Goal: Find specific page/section: Find specific page/section

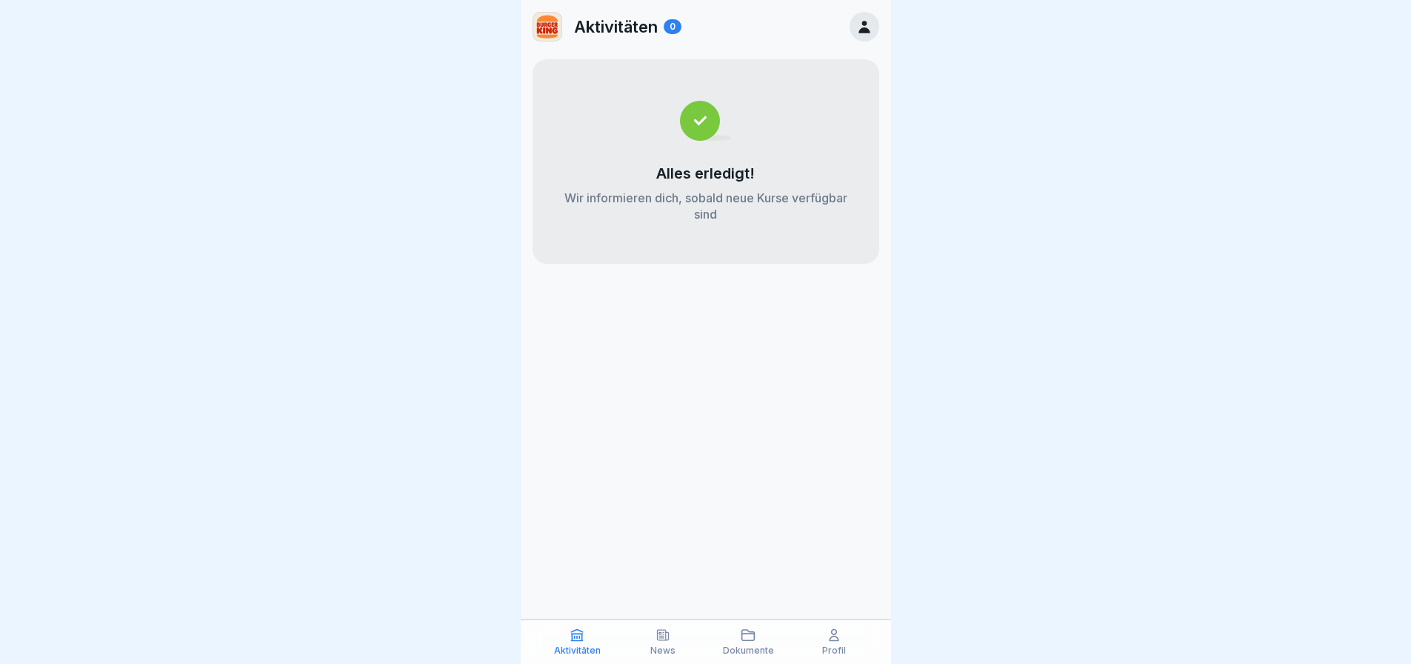
click at [861, 24] on icon at bounding box center [864, 27] width 16 height 16
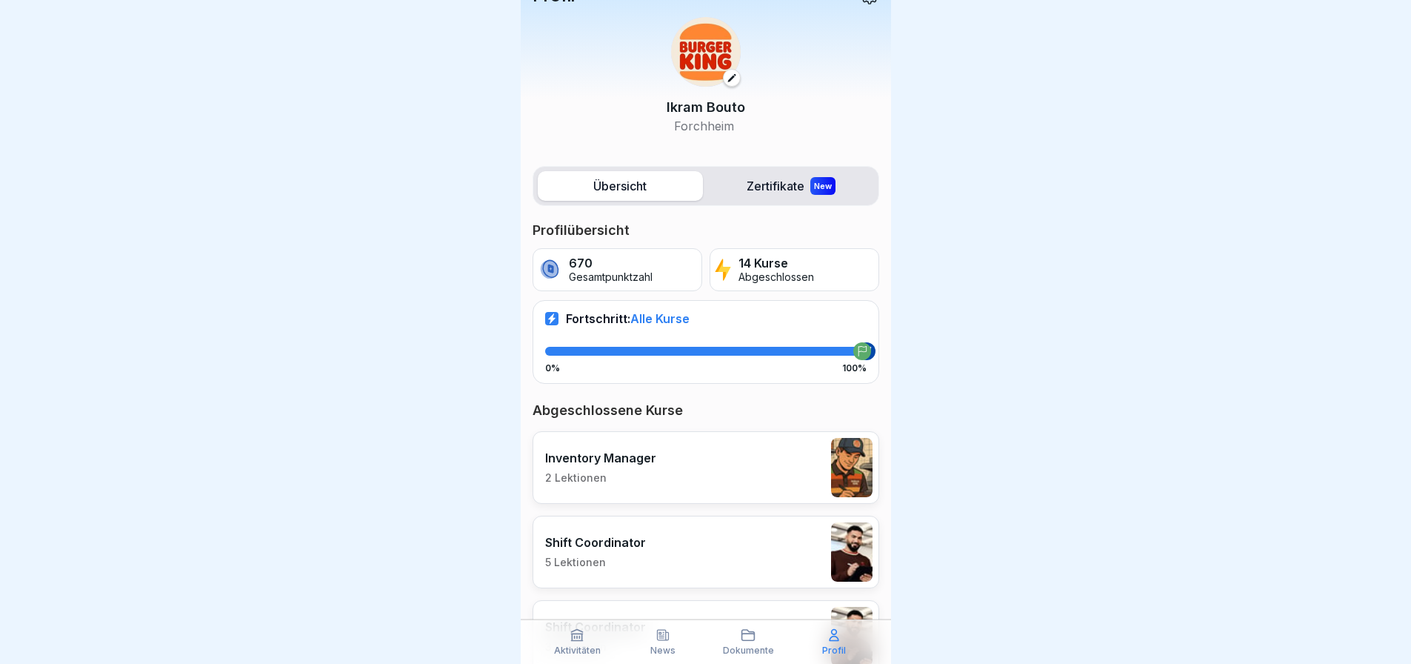
scroll to position [1, 0]
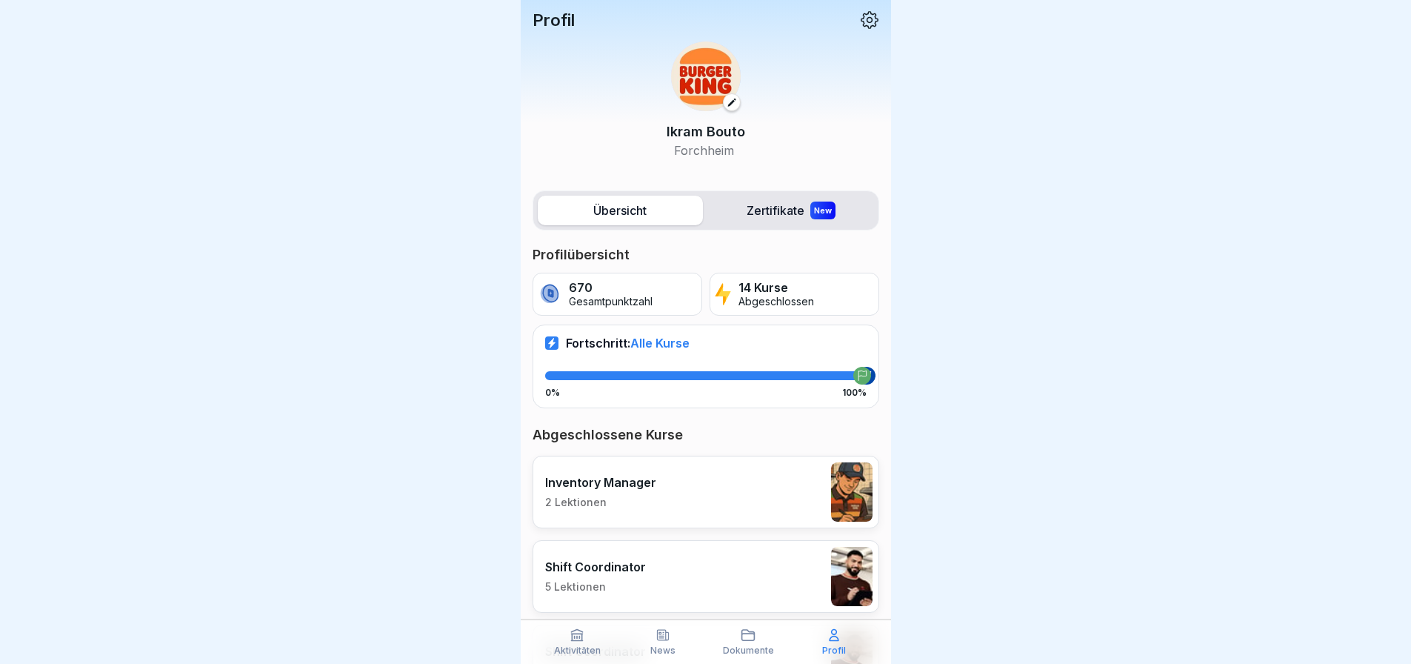
click at [770, 210] on label "Zertifikate New" at bounding box center [791, 211] width 165 height 30
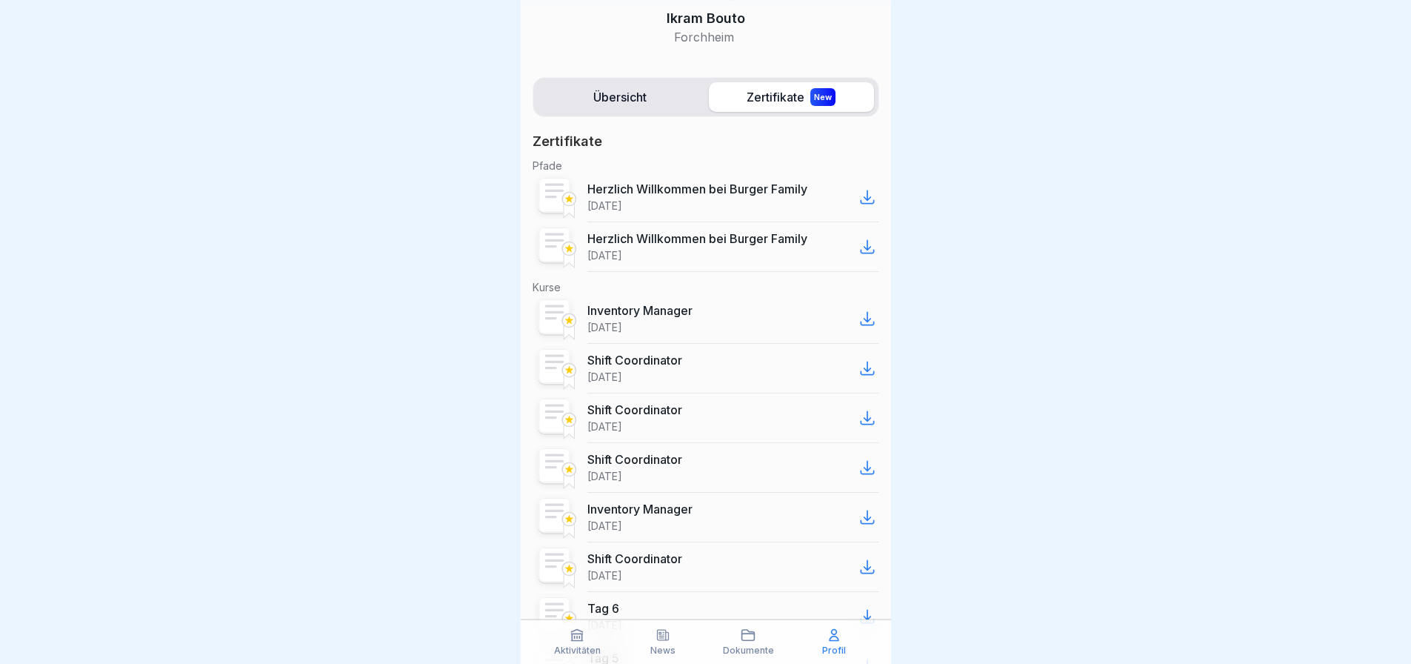
scroll to position [148, 0]
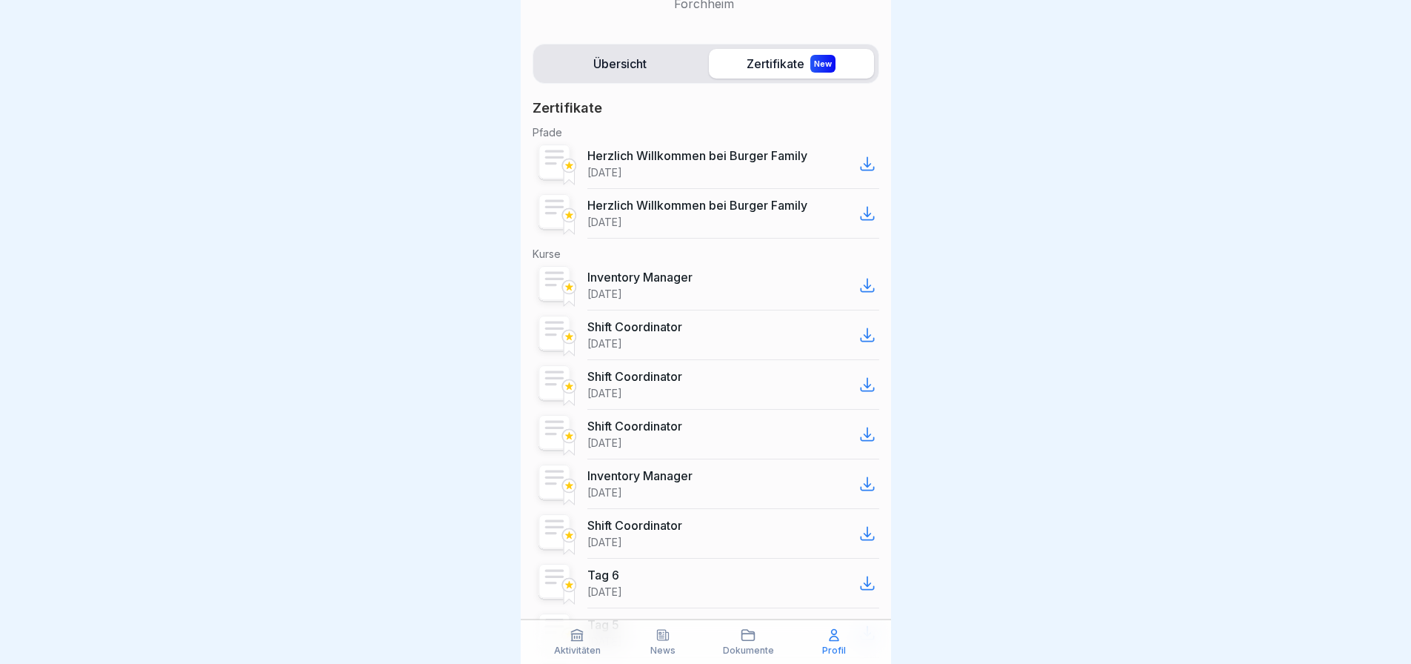
click at [693, 524] on div "Shift Coordinator [DATE]" at bounding box center [733, 534] width 292 height 50
click at [861, 535] on icon at bounding box center [867, 533] width 13 height 13
click at [672, 279] on p "Inventory Manager" at bounding box center [639, 277] width 105 height 15
click at [858, 481] on icon at bounding box center [867, 484] width 18 height 18
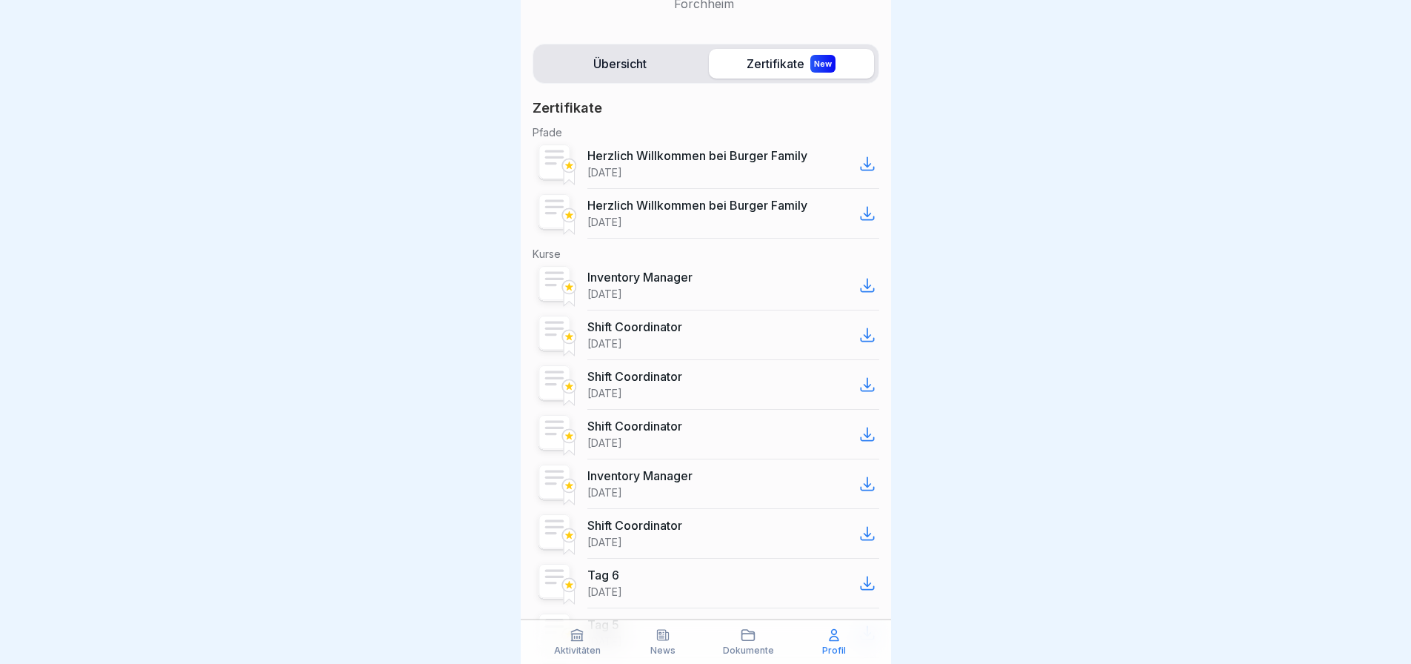
click at [858, 477] on icon at bounding box center [867, 484] width 18 height 18
